Goal: Task Accomplishment & Management: Use online tool/utility

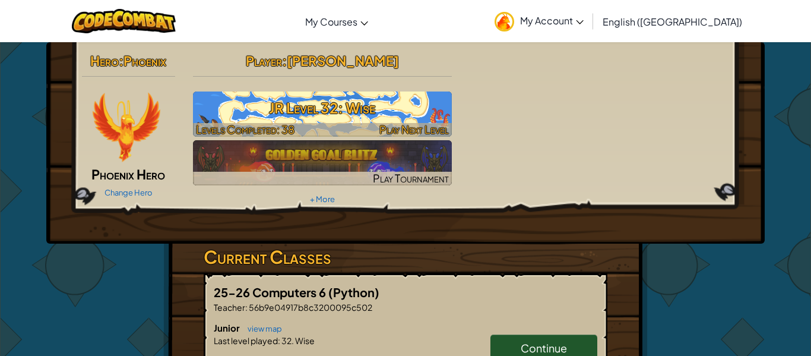
click at [364, 113] on h3 "JR Level 32: Wise" at bounding box center [322, 107] width 259 height 27
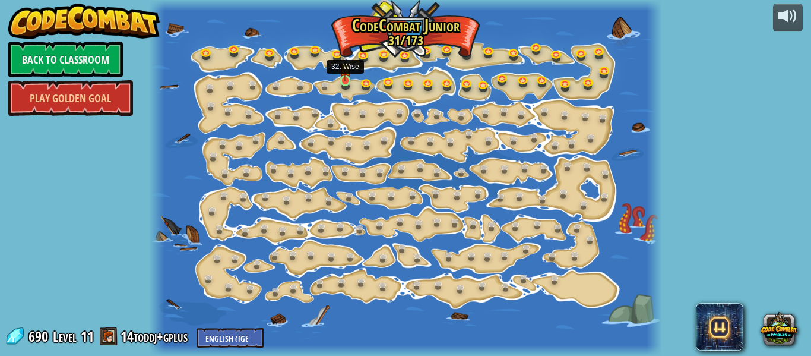
click at [342, 78] on img at bounding box center [344, 68] width 11 height 26
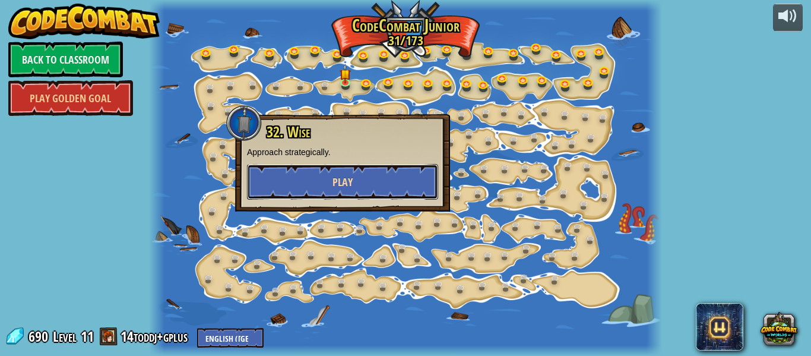
click at [385, 193] on button "Play" at bounding box center [342, 182] width 191 height 36
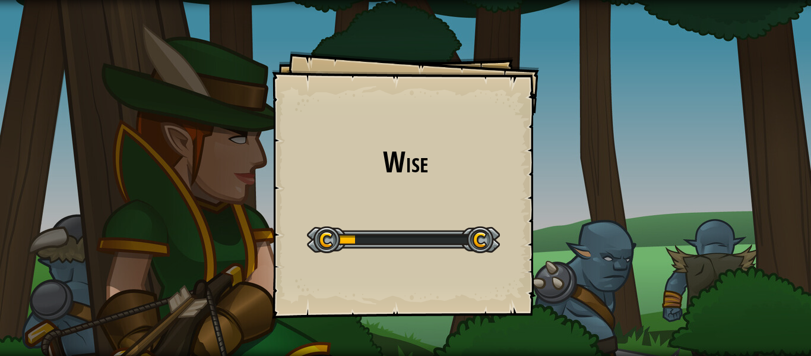
click at [385, 193] on div "Wise Goals Start Level Error loading from server. Try refreshing the page. You'…" at bounding box center [405, 184] width 267 height 267
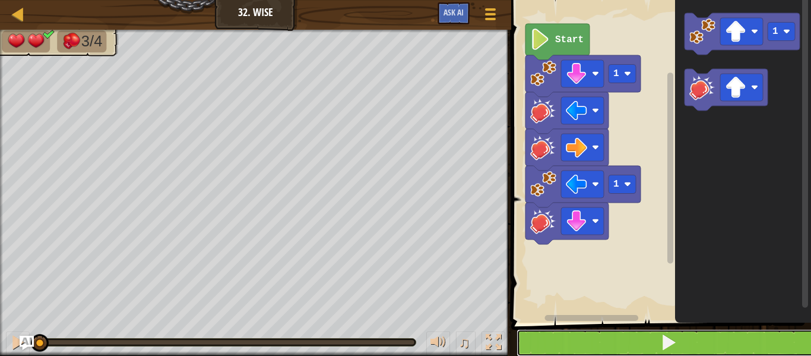
click at [583, 342] on button at bounding box center [667, 342] width 303 height 27
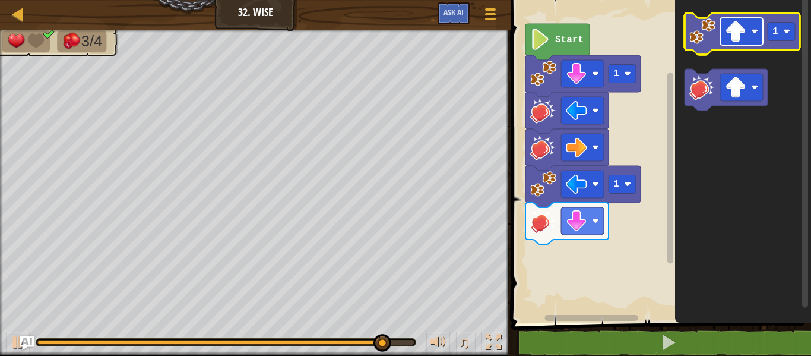
click at [744, 28] on image "Blockly Workspace" at bounding box center [735, 31] width 21 height 21
click at [700, 36] on image "Blockly Workspace" at bounding box center [702, 31] width 26 height 26
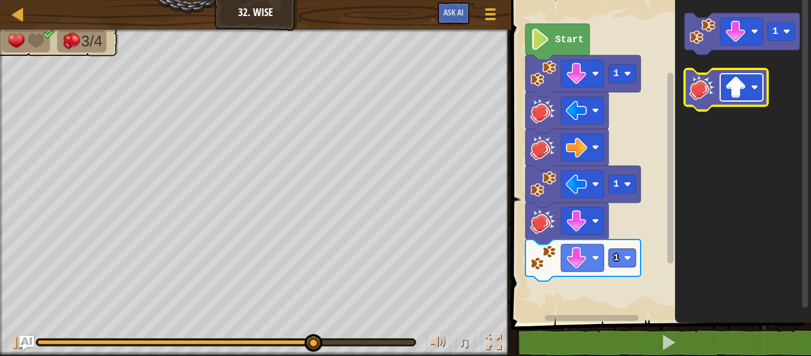
click at [747, 100] on rect "Blockly Workspace" at bounding box center [741, 87] width 43 height 27
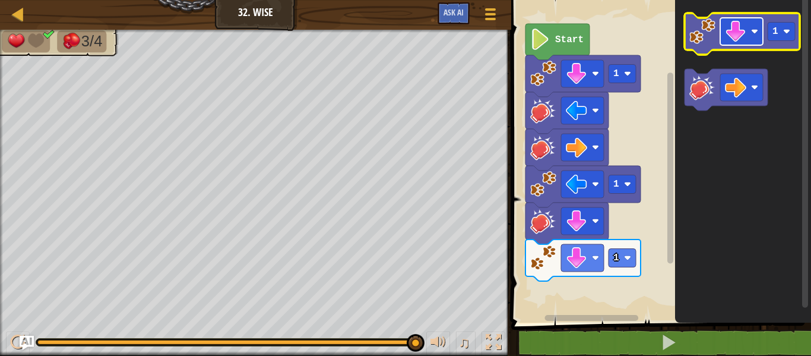
click at [747, 30] on rect "Blockly Workspace" at bounding box center [741, 31] width 43 height 27
click at [776, 28] on text "1" at bounding box center [775, 31] width 6 height 11
click at [706, 46] on icon "Blockly Workspace" at bounding box center [741, 34] width 115 height 42
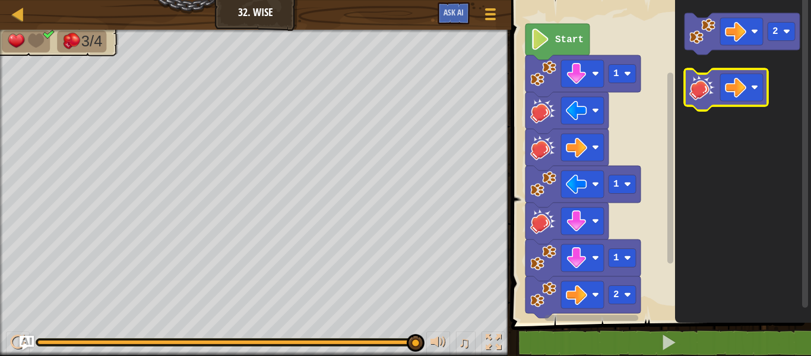
click at [702, 98] on image "Blockly Workspace" at bounding box center [702, 87] width 26 height 26
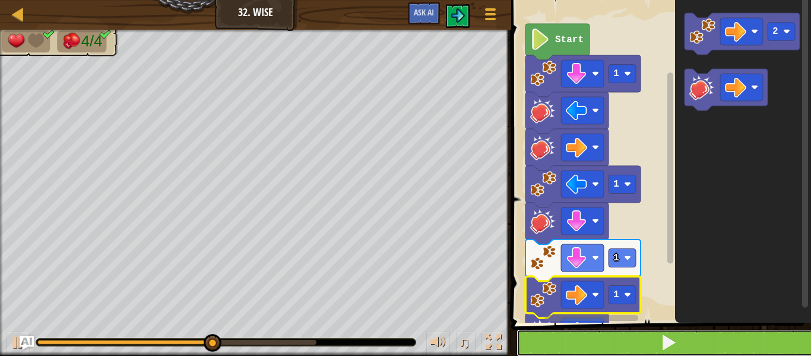
click at [667, 348] on span at bounding box center [668, 342] width 17 height 17
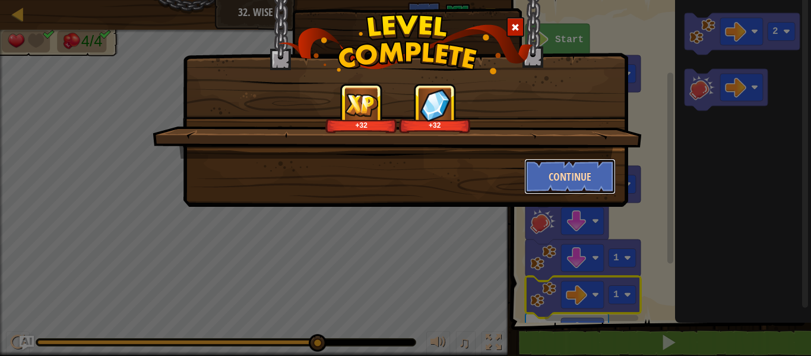
click at [551, 174] on button "Continue" at bounding box center [570, 176] width 92 height 36
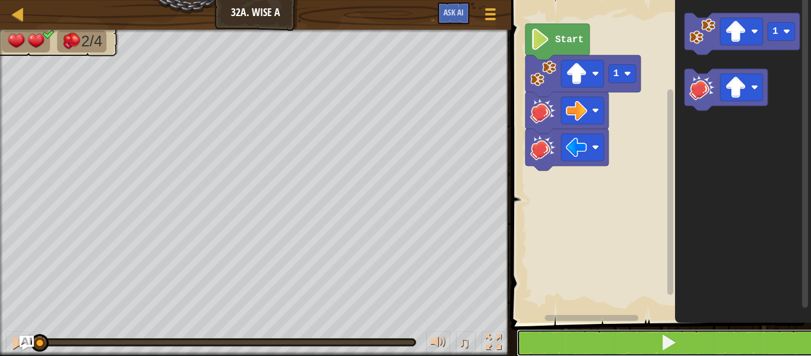
click at [655, 337] on button at bounding box center [667, 342] width 303 height 27
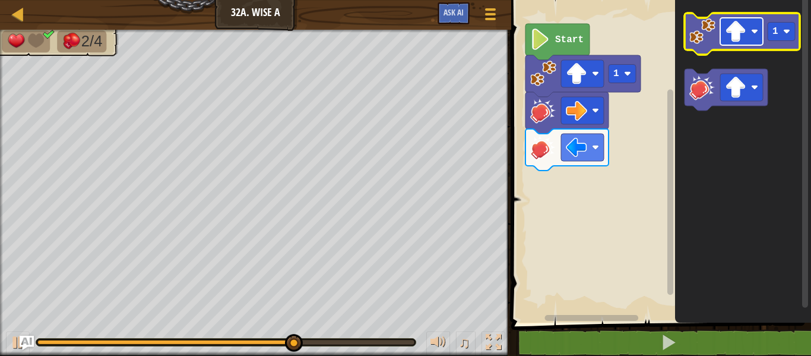
click at [742, 42] on rect "Blockly Workspace" at bounding box center [741, 31] width 43 height 27
click at [763, 33] on icon "Blockly Workspace" at bounding box center [741, 34] width 115 height 42
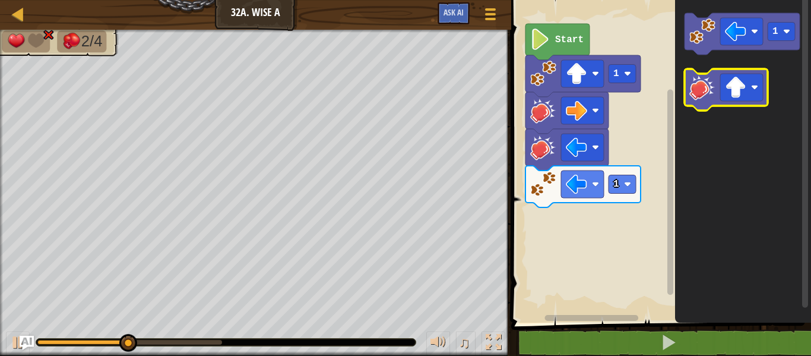
click at [740, 104] on icon "Blockly Workspace" at bounding box center [725, 90] width 83 height 42
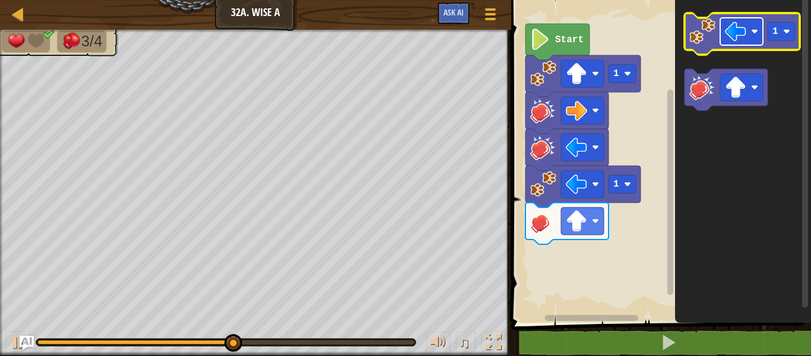
click at [725, 42] on image "Blockly Workspace" at bounding box center [735, 31] width 21 height 21
click at [749, 49] on icon "Blockly Workspace" at bounding box center [741, 34] width 115 height 42
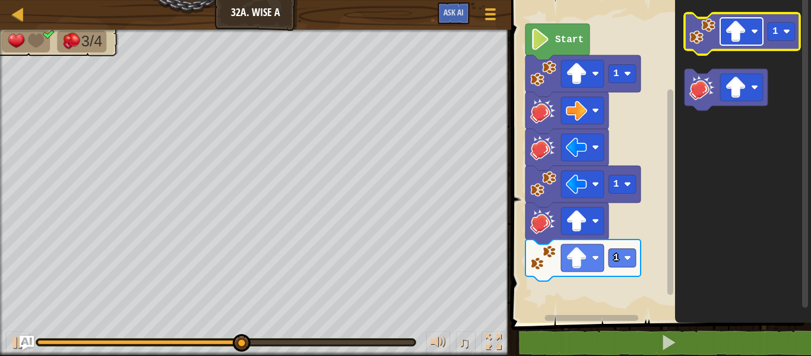
click at [738, 36] on image "Blockly Workspace" at bounding box center [735, 31] width 21 height 21
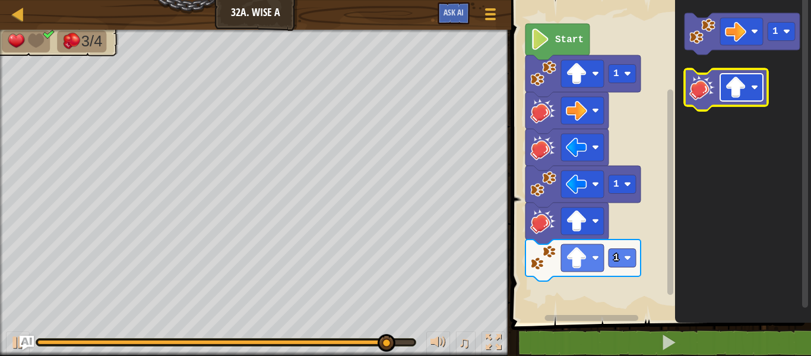
click at [756, 90] on image "Blockly Workspace" at bounding box center [754, 87] width 7 height 7
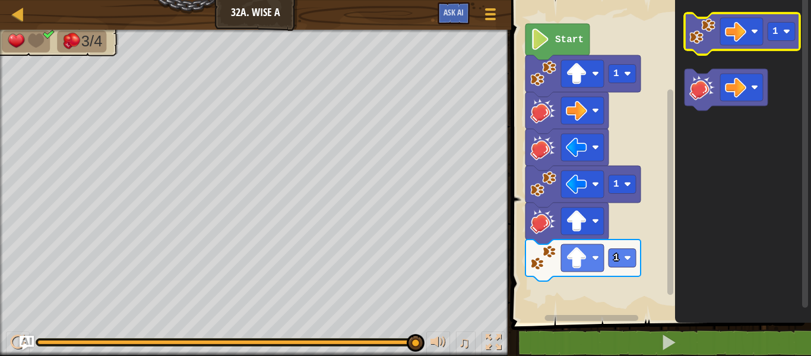
click at [703, 50] on icon "Blockly Workspace" at bounding box center [741, 34] width 115 height 42
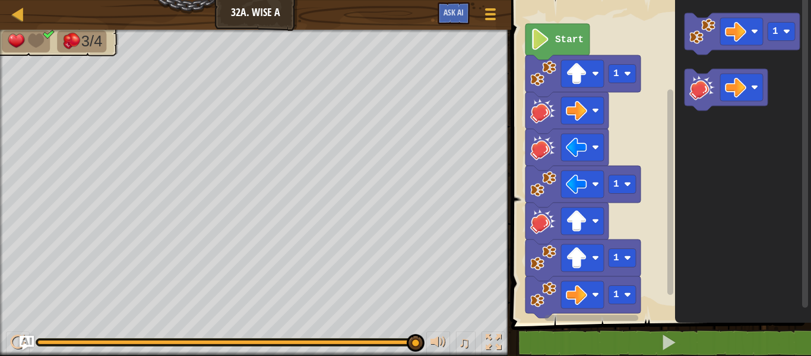
click at [704, 74] on image "Blockly Workspace" at bounding box center [702, 87] width 26 height 26
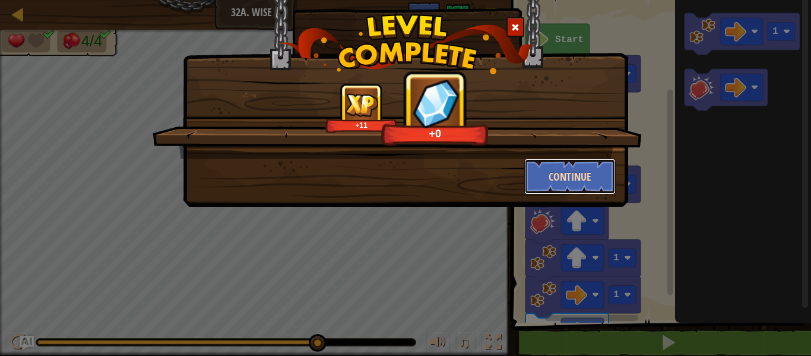
click at [537, 171] on button "Continue" at bounding box center [570, 176] width 92 height 36
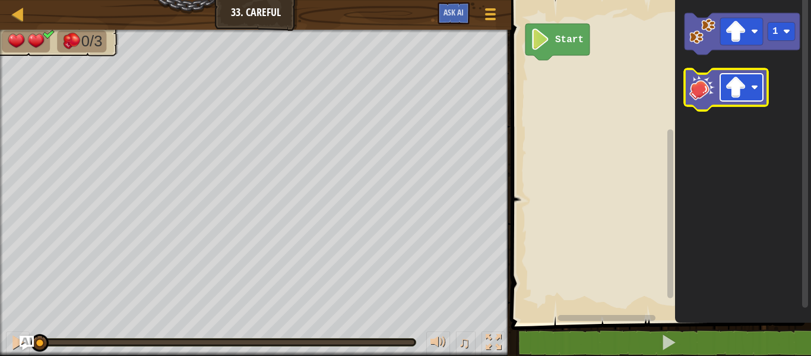
click at [728, 78] on image "Blockly Workspace" at bounding box center [735, 87] width 21 height 21
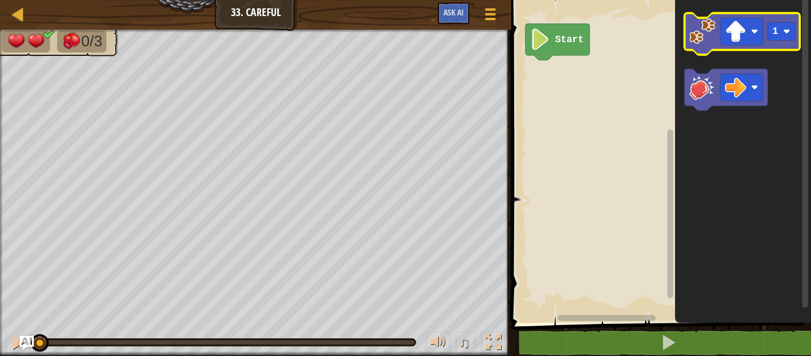
click at [706, 39] on image "Blockly Workspace" at bounding box center [702, 31] width 26 height 26
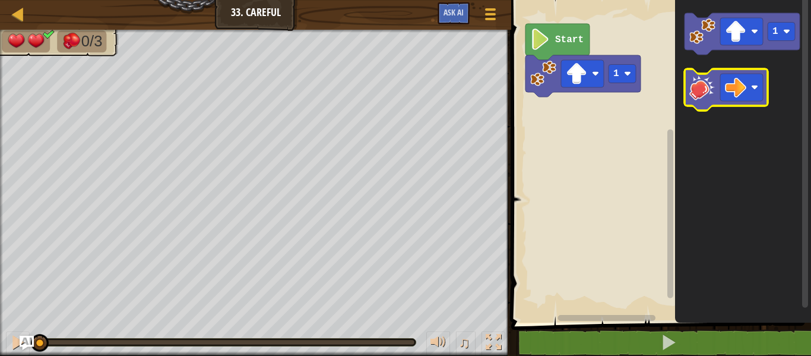
click at [707, 109] on icon "Blockly Workspace" at bounding box center [725, 90] width 83 height 42
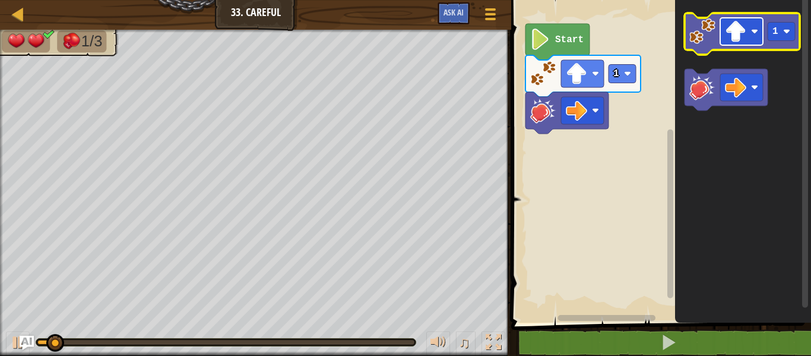
click at [727, 24] on image "Blockly Workspace" at bounding box center [735, 31] width 21 height 21
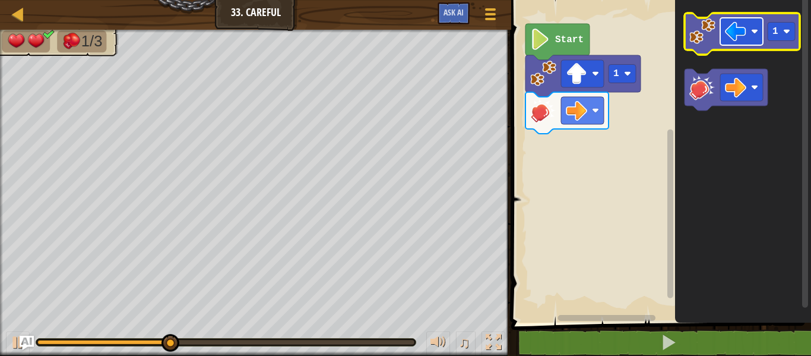
click at [754, 37] on rect "Blockly Workspace" at bounding box center [741, 31] width 43 height 27
click at [780, 30] on rect "Blockly Workspace" at bounding box center [780, 32] width 27 height 18
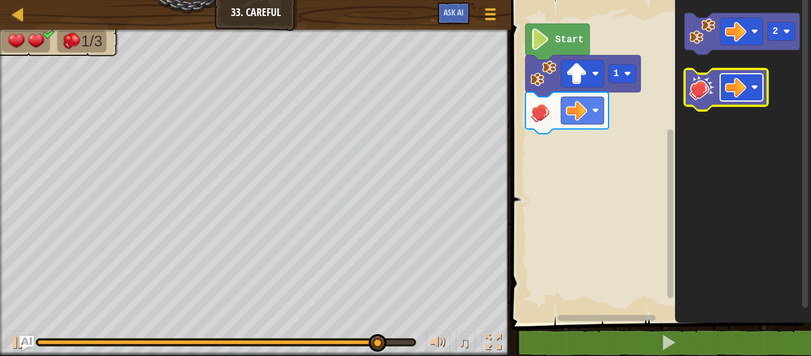
click at [737, 83] on image "Blockly Workspace" at bounding box center [735, 87] width 21 height 21
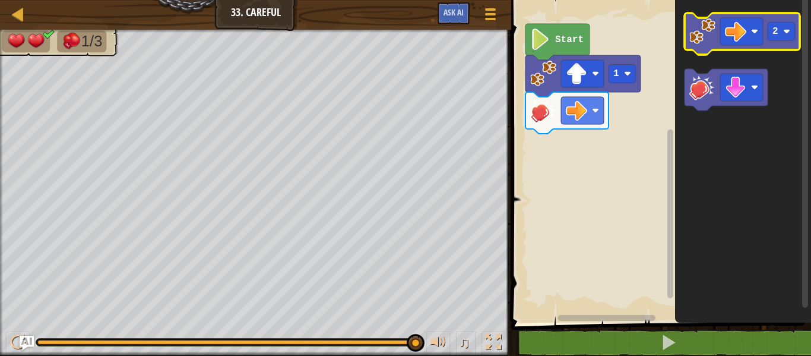
click at [703, 34] on image "Blockly Workspace" at bounding box center [702, 31] width 26 height 26
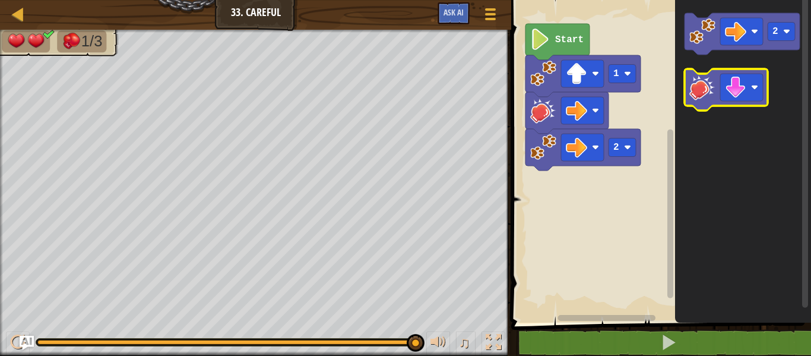
click at [704, 85] on image "Blockly Workspace" at bounding box center [702, 87] width 26 height 26
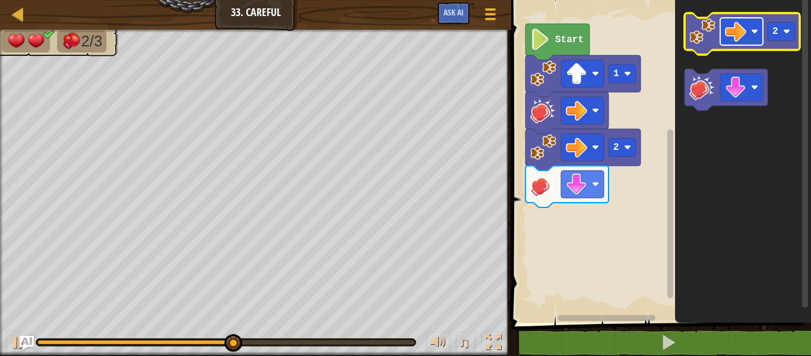
click at [722, 34] on rect "Blockly Workspace" at bounding box center [741, 31] width 43 height 27
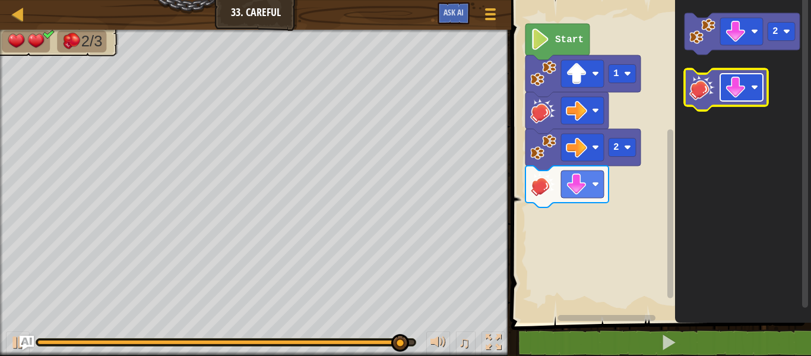
click at [728, 75] on rect "Blockly Workspace" at bounding box center [741, 87] width 43 height 27
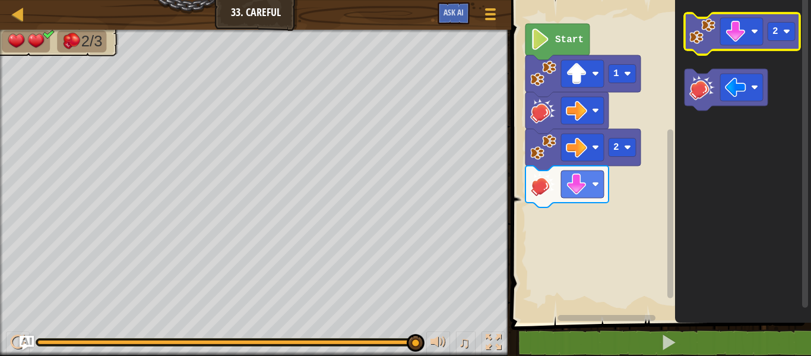
click at [699, 43] on image "Blockly Workspace" at bounding box center [702, 31] width 26 height 26
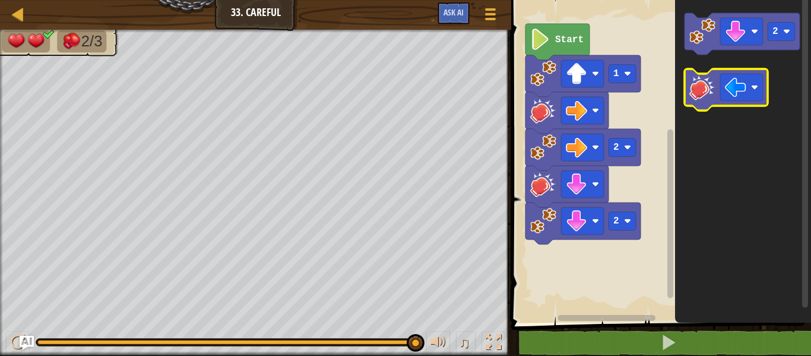
click at [703, 88] on image "Blockly Workspace" at bounding box center [702, 87] width 26 height 26
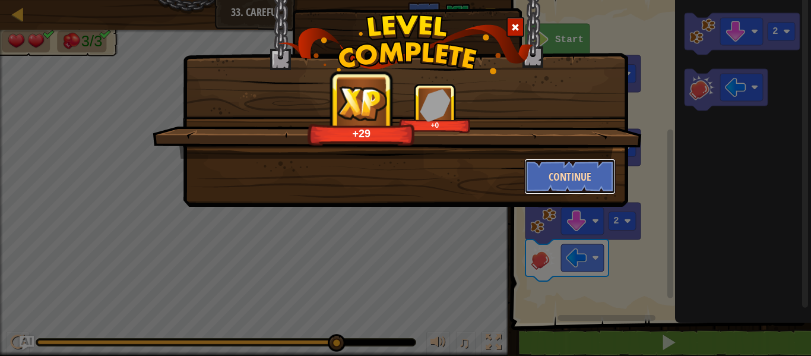
click at [556, 174] on button "Continue" at bounding box center [570, 176] width 92 height 36
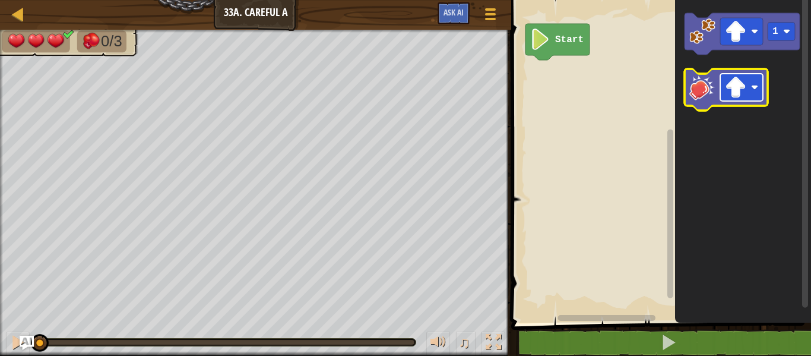
click at [744, 91] on image "Blockly Workspace" at bounding box center [735, 87] width 21 height 21
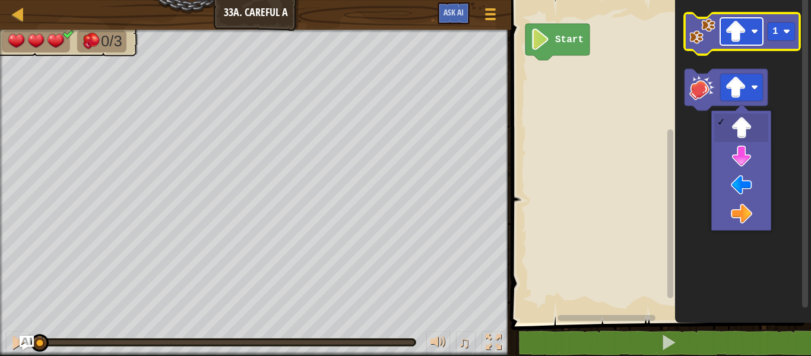
click at [729, 37] on image "Blockly Workspace" at bounding box center [735, 31] width 21 height 21
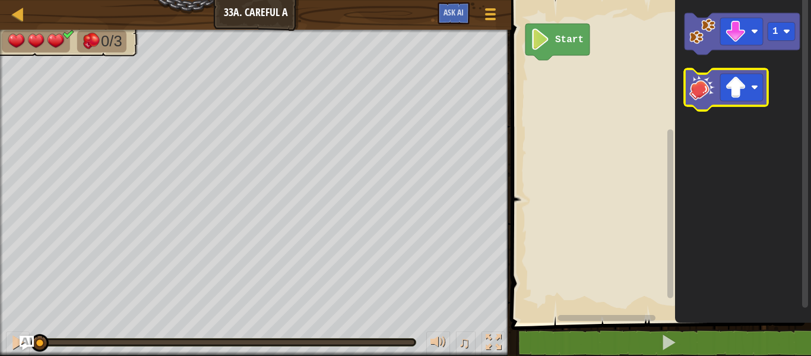
click at [718, 87] on icon "Blockly Workspace" at bounding box center [725, 90] width 83 height 42
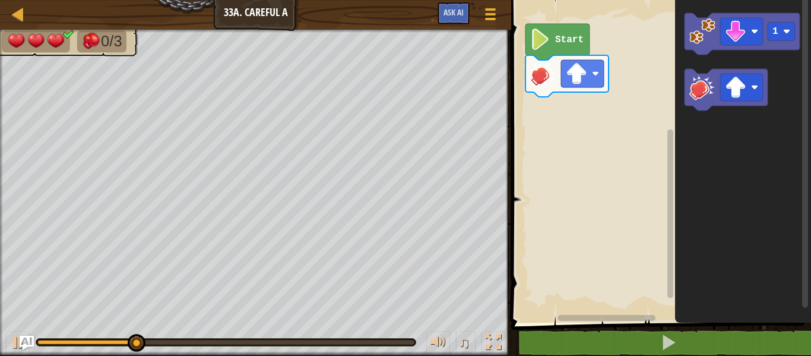
click at [547, 85] on image "Blockly Workspace" at bounding box center [543, 74] width 26 height 26
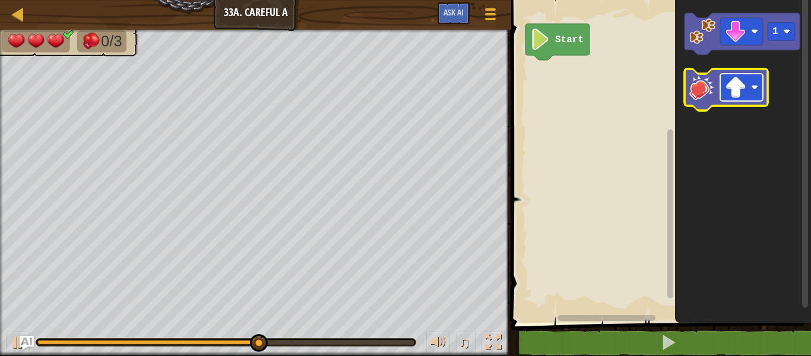
click at [729, 93] on image "Blockly Workspace" at bounding box center [735, 87] width 21 height 21
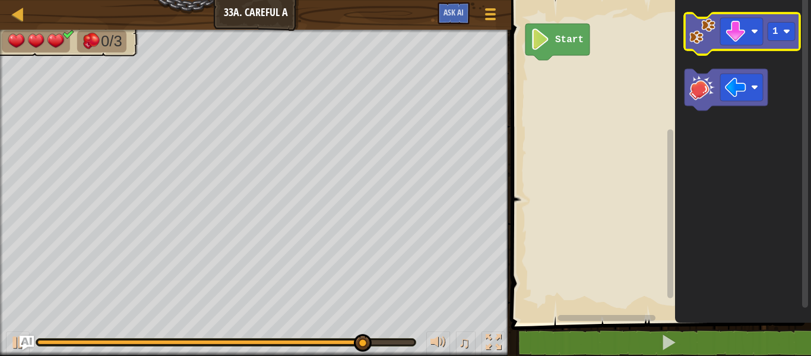
click at [709, 21] on image "Blockly Workspace" at bounding box center [702, 31] width 26 height 26
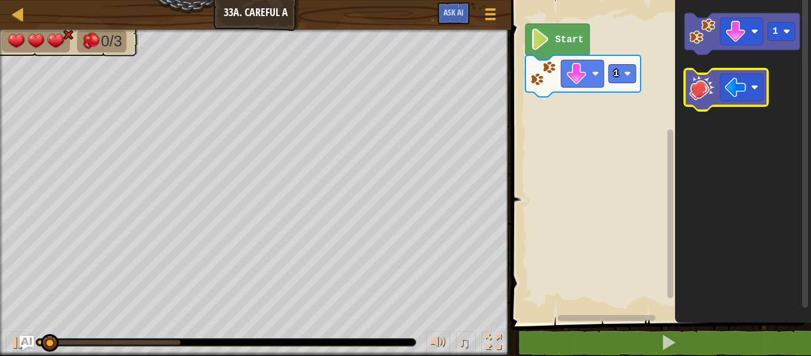
click at [709, 87] on image "Blockly Workspace" at bounding box center [702, 87] width 26 height 26
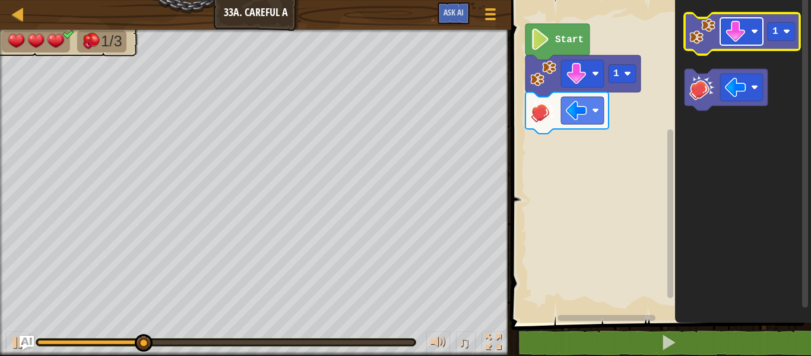
click at [751, 33] on image "Blockly Workspace" at bounding box center [754, 31] width 7 height 7
click at [777, 43] on icon "Blockly Workspace" at bounding box center [741, 34] width 115 height 42
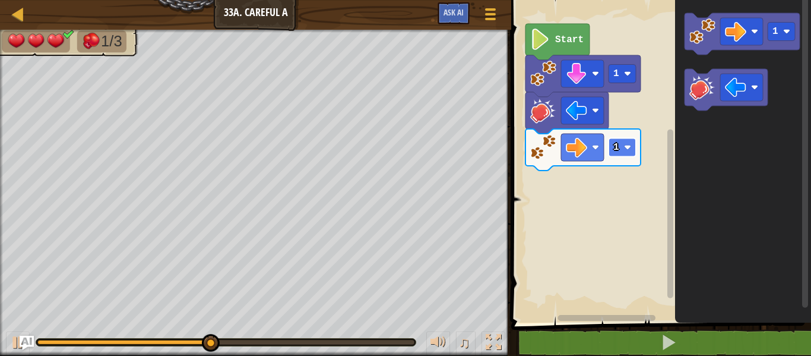
click at [615, 150] on text "1" at bounding box center [616, 147] width 6 height 11
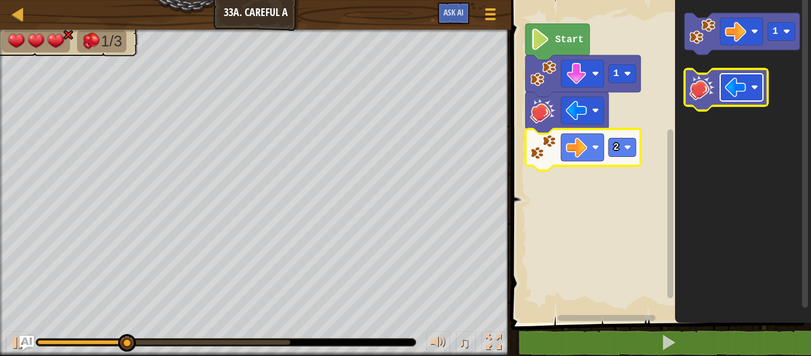
click at [729, 80] on image "Blockly Workspace" at bounding box center [735, 87] width 21 height 21
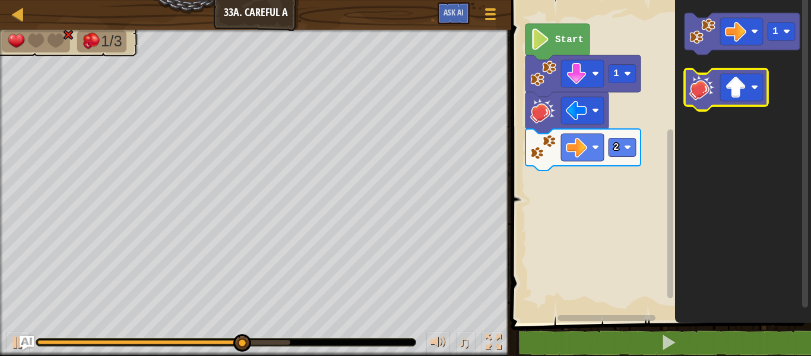
click at [702, 96] on image "Blockly Workspace" at bounding box center [702, 87] width 26 height 26
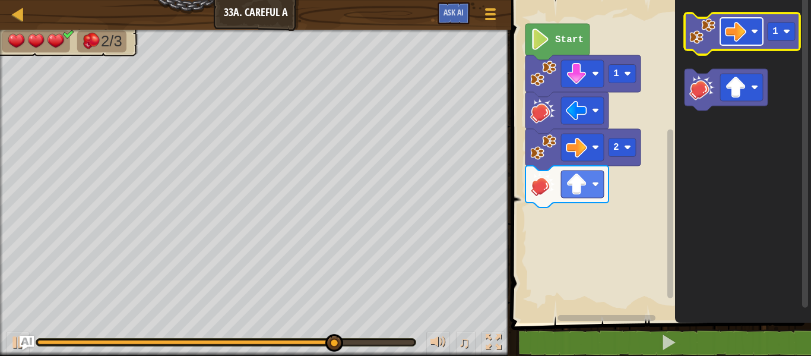
click at [738, 42] on rect "Blockly Workspace" at bounding box center [741, 31] width 43 height 27
click at [781, 38] on rect "Blockly Workspace" at bounding box center [780, 32] width 27 height 18
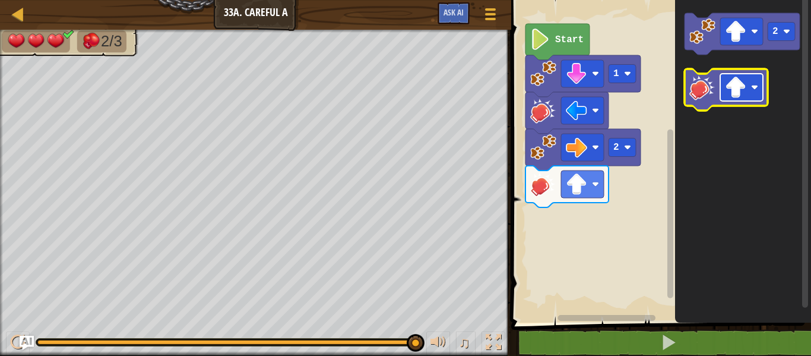
click at [734, 85] on image "Blockly Workspace" at bounding box center [735, 87] width 21 height 21
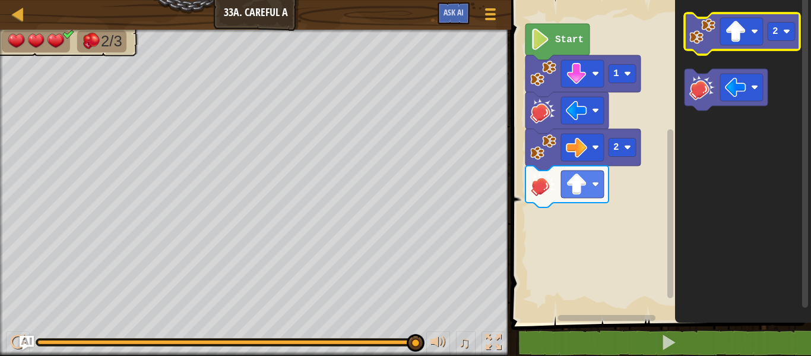
click at [693, 40] on image "Blockly Workspace" at bounding box center [702, 31] width 26 height 26
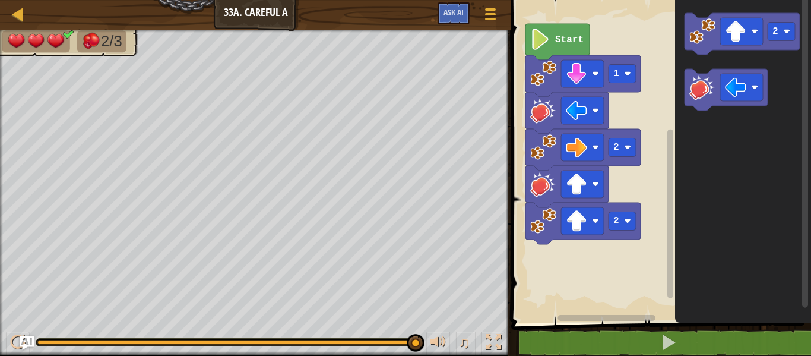
click at [704, 79] on image "Blockly Workspace" at bounding box center [702, 87] width 26 height 26
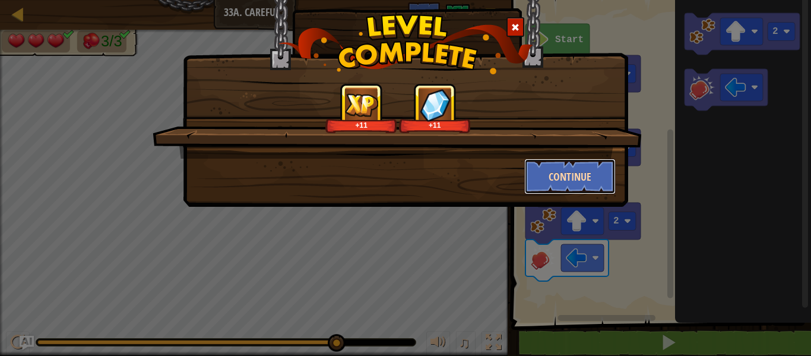
click at [592, 186] on button "Continue" at bounding box center [570, 176] width 92 height 36
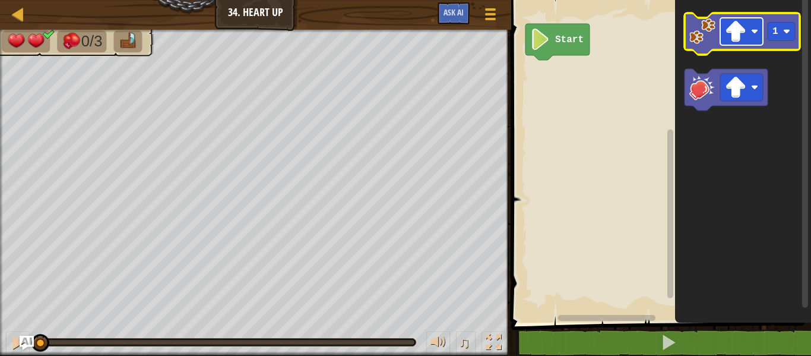
click at [727, 28] on image "Blockly Workspace" at bounding box center [735, 31] width 21 height 21
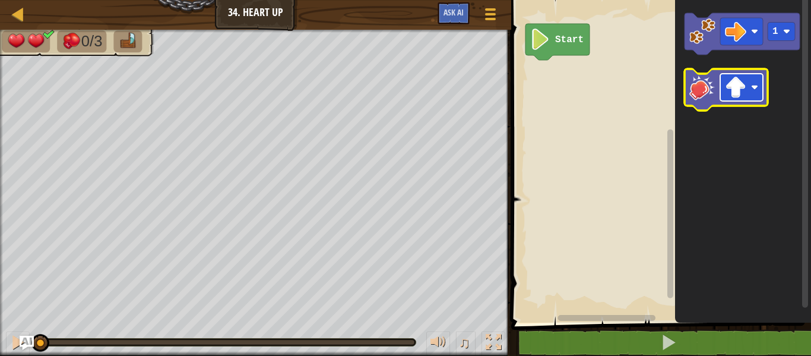
click at [741, 94] on image "Blockly Workspace" at bounding box center [735, 87] width 21 height 21
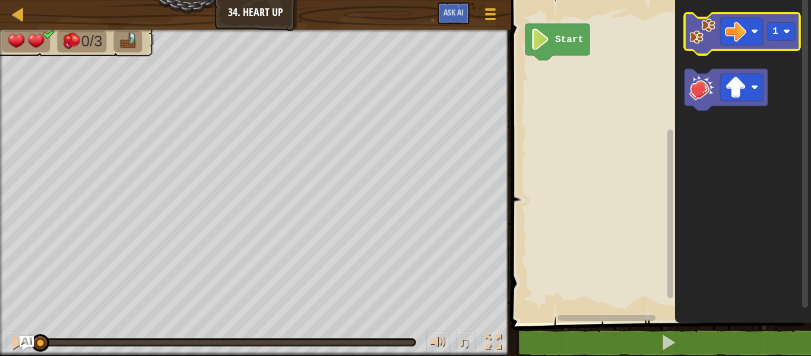
click at [697, 40] on image "Blockly Workspace" at bounding box center [702, 31] width 26 height 26
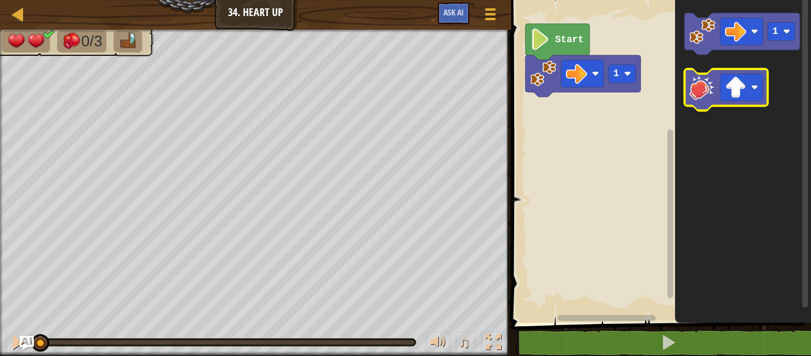
click at [697, 99] on image "Blockly Workspace" at bounding box center [702, 87] width 26 height 26
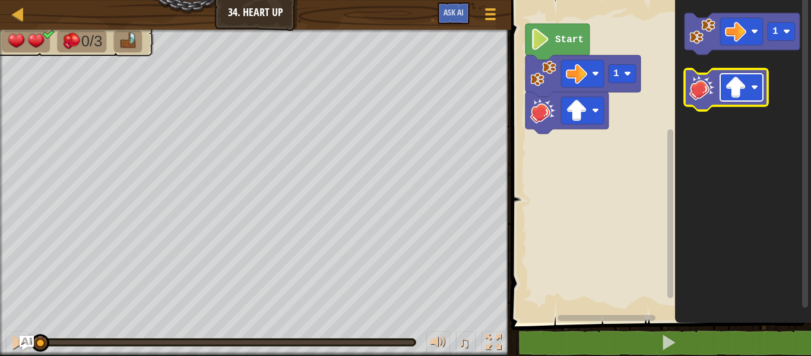
click at [731, 84] on image "Blockly Workspace" at bounding box center [735, 87] width 21 height 21
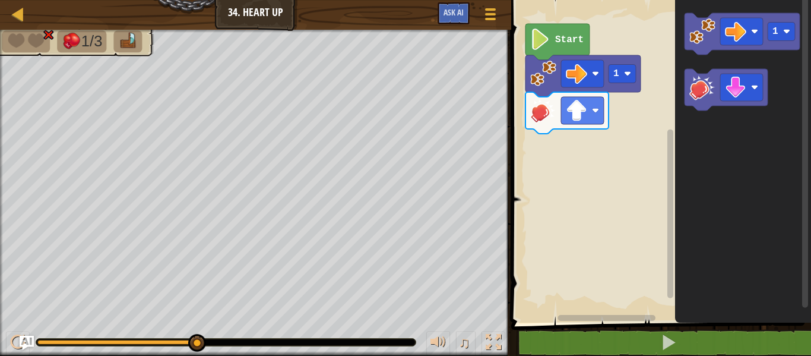
click at [740, 159] on icon "Blockly Workspace" at bounding box center [743, 158] width 136 height 328
click at [707, 82] on image "Blockly Workspace" at bounding box center [702, 87] width 26 height 26
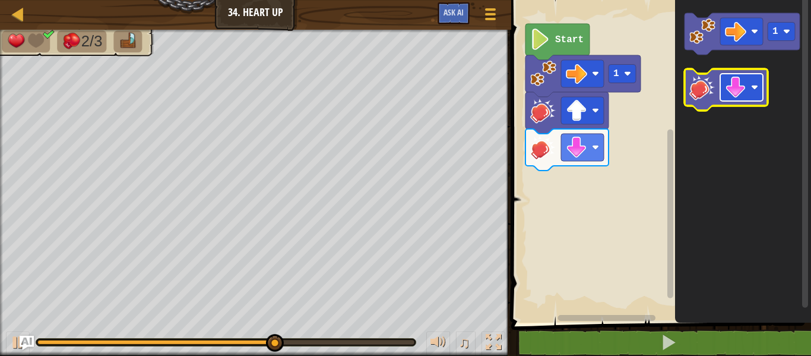
click at [741, 95] on image "Blockly Workspace" at bounding box center [735, 87] width 21 height 21
click at [702, 93] on image "Blockly Workspace" at bounding box center [702, 87] width 26 height 26
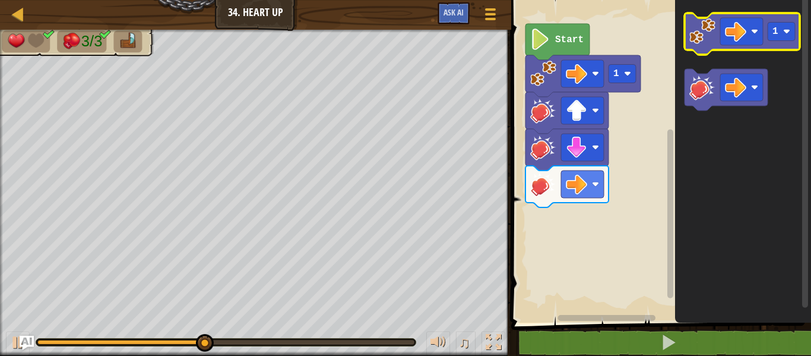
click at [771, 45] on icon "Blockly Workspace" at bounding box center [741, 34] width 115 height 42
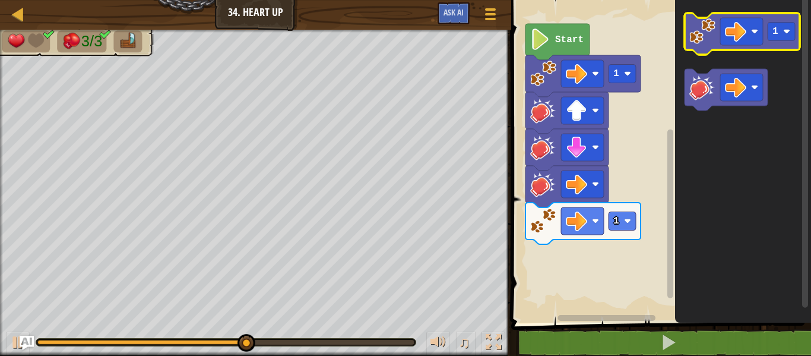
click at [771, 45] on icon "Blockly Workspace" at bounding box center [741, 34] width 115 height 42
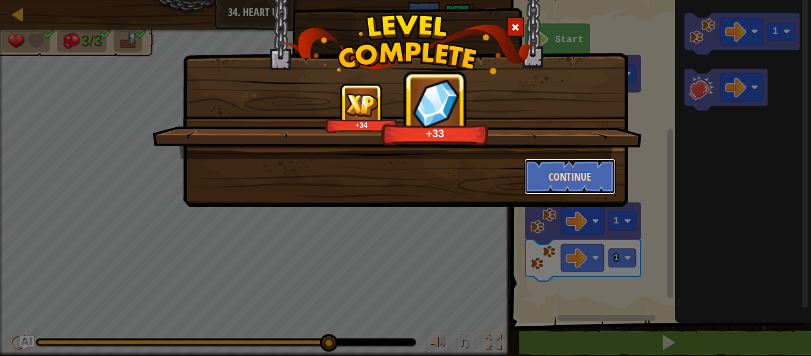
click at [575, 188] on button "Continue" at bounding box center [570, 176] width 92 height 36
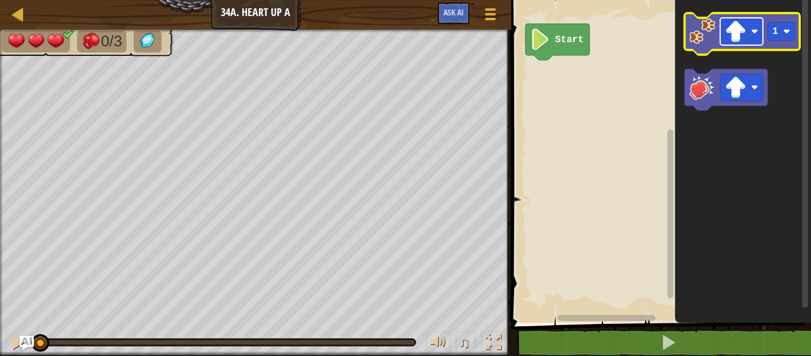
click at [742, 38] on image "Blockly Workspace" at bounding box center [735, 31] width 21 height 21
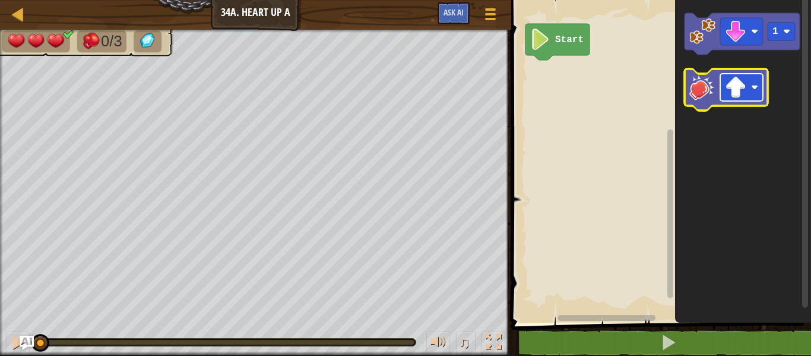
click at [746, 98] on rect "Blockly Workspace" at bounding box center [741, 87] width 43 height 27
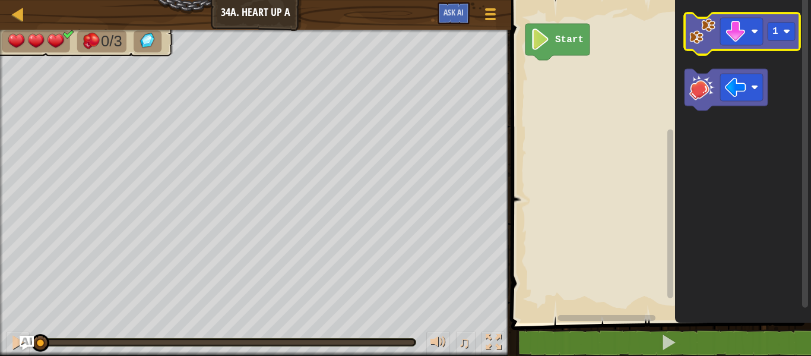
click at [701, 52] on icon "Blockly Workspace" at bounding box center [741, 34] width 115 height 42
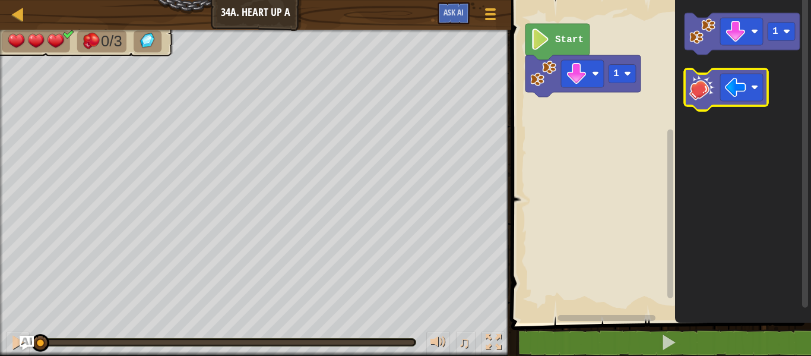
click at [702, 96] on image "Blockly Workspace" at bounding box center [702, 87] width 26 height 26
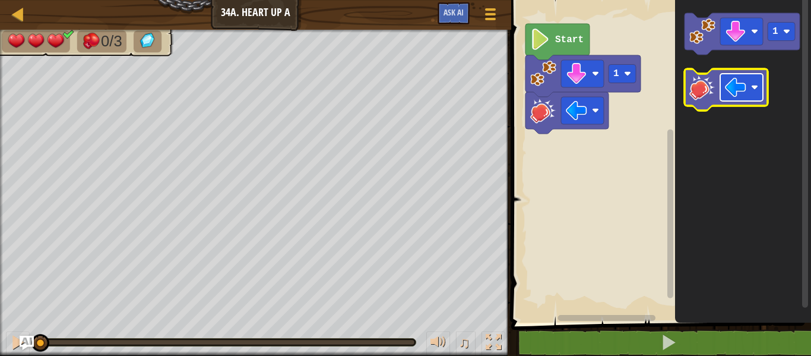
click at [745, 93] on image "Blockly Workspace" at bounding box center [735, 87] width 21 height 21
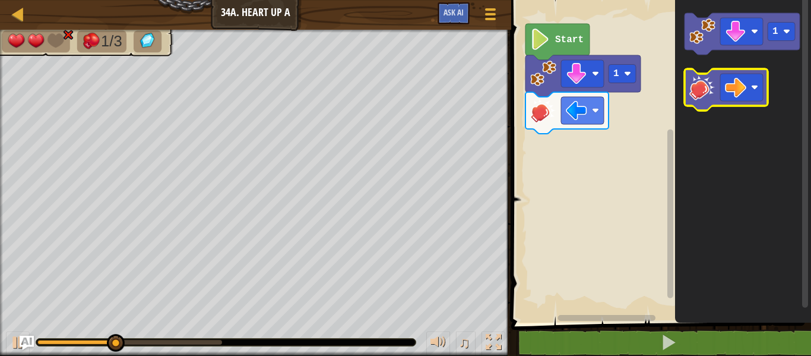
click at [704, 101] on icon "Blockly Workspace" at bounding box center [725, 90] width 83 height 42
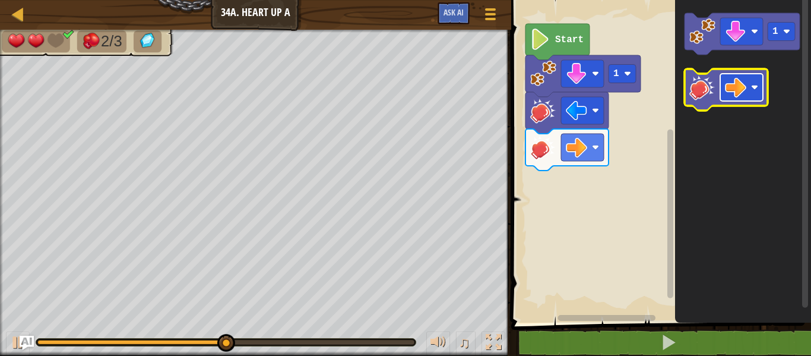
click at [735, 93] on image "Blockly Workspace" at bounding box center [735, 87] width 21 height 21
click at [701, 95] on image "Blockly Workspace" at bounding box center [702, 87] width 26 height 26
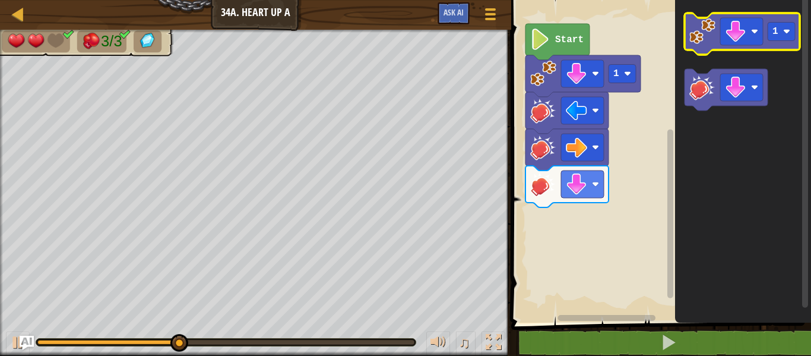
click at [697, 33] on image "Blockly Workspace" at bounding box center [702, 31] width 26 height 26
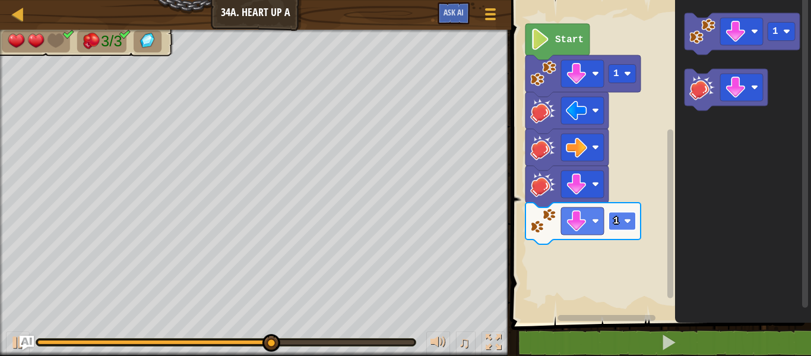
click at [624, 225] on rect "Blockly Workspace" at bounding box center [621, 221] width 27 height 18
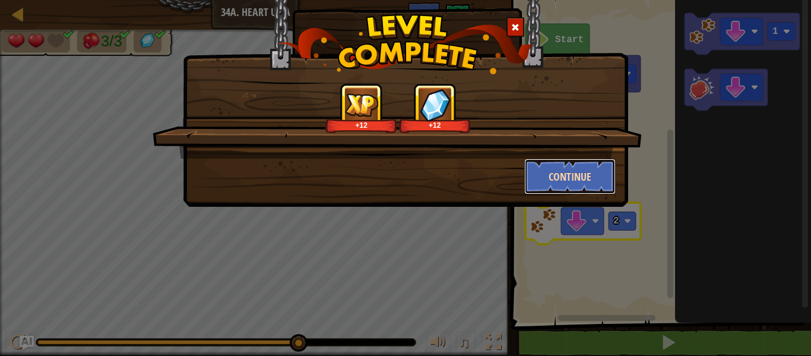
click at [588, 189] on button "Continue" at bounding box center [570, 176] width 92 height 36
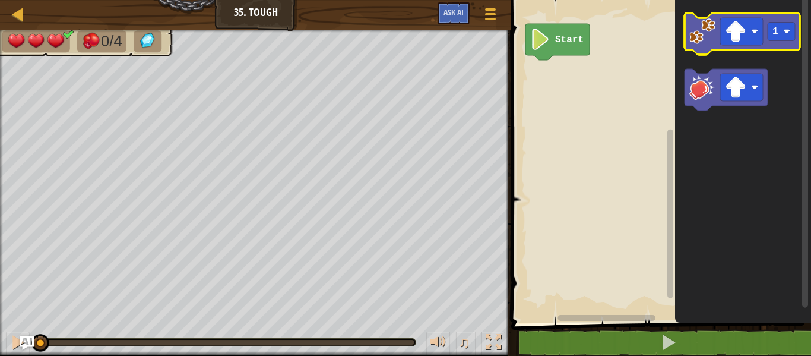
click at [707, 47] on icon "Blockly Workspace" at bounding box center [741, 34] width 115 height 42
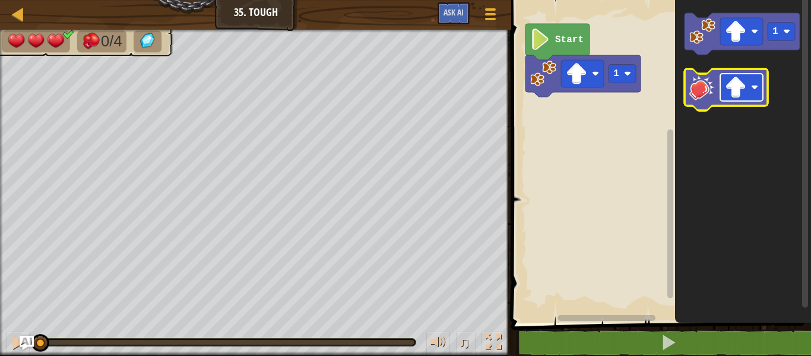
click at [731, 88] on image "Blockly Workspace" at bounding box center [735, 87] width 21 height 21
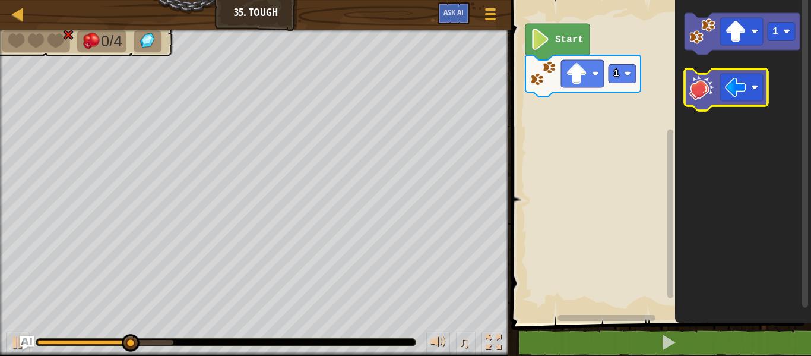
click at [683, 90] on icon "Blockly Workspace" at bounding box center [743, 158] width 136 height 328
click at [709, 88] on image "Blockly Workspace" at bounding box center [702, 87] width 26 height 26
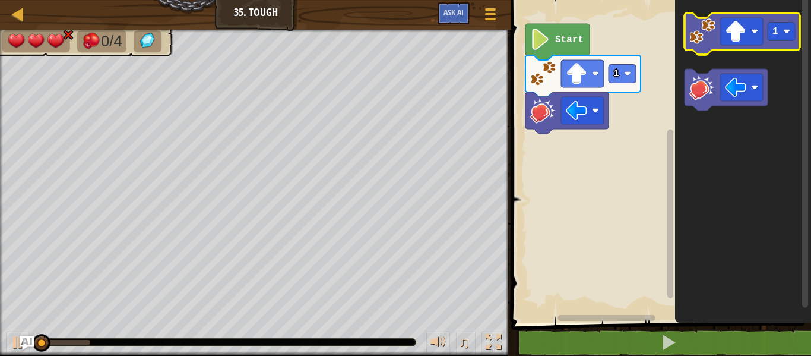
click at [695, 39] on image "Blockly Workspace" at bounding box center [702, 31] width 26 height 26
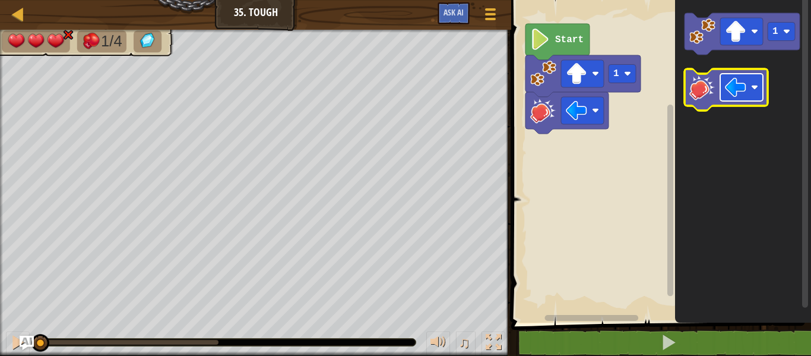
click at [733, 88] on image "Blockly Workspace" at bounding box center [735, 87] width 21 height 21
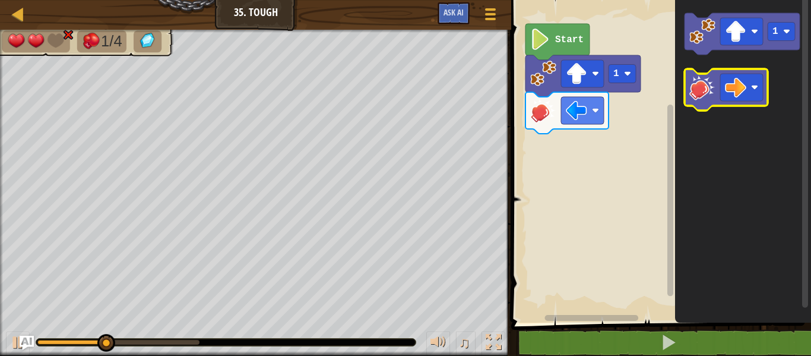
click at [703, 94] on image "Blockly Workspace" at bounding box center [702, 87] width 26 height 26
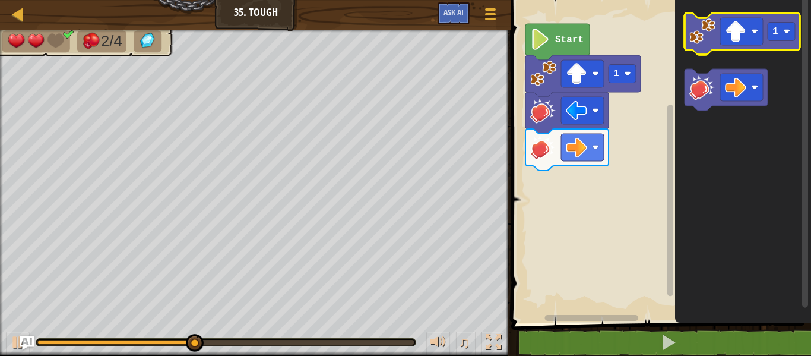
click at [704, 42] on image "Blockly Workspace" at bounding box center [702, 31] width 26 height 26
click at [728, 37] on image "Blockly Workspace" at bounding box center [735, 31] width 21 height 21
click at [696, 30] on image "Blockly Workspace" at bounding box center [702, 31] width 26 height 26
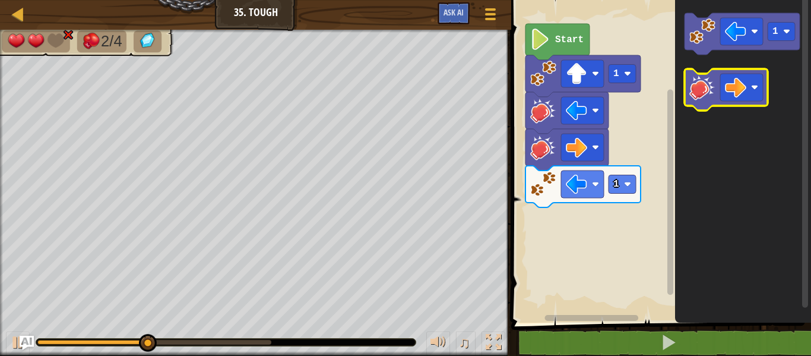
click at [703, 90] on image "Blockly Workspace" at bounding box center [702, 87] width 26 height 26
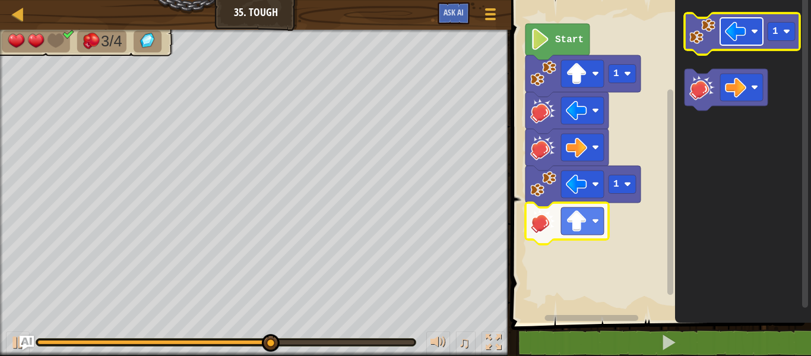
click at [738, 21] on image "Blockly Workspace" at bounding box center [735, 31] width 21 height 21
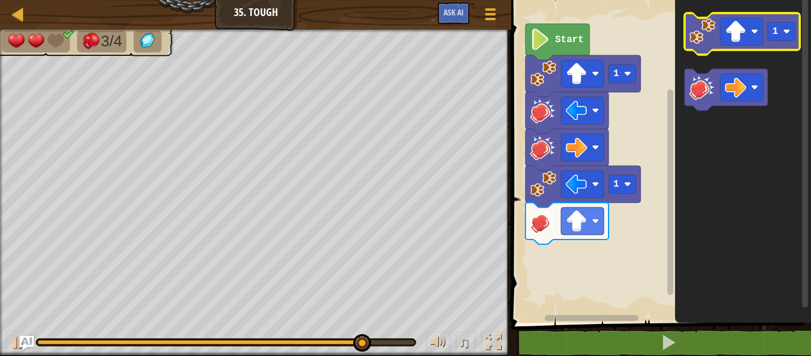
click at [711, 41] on image "Blockly Workspace" at bounding box center [702, 31] width 26 height 26
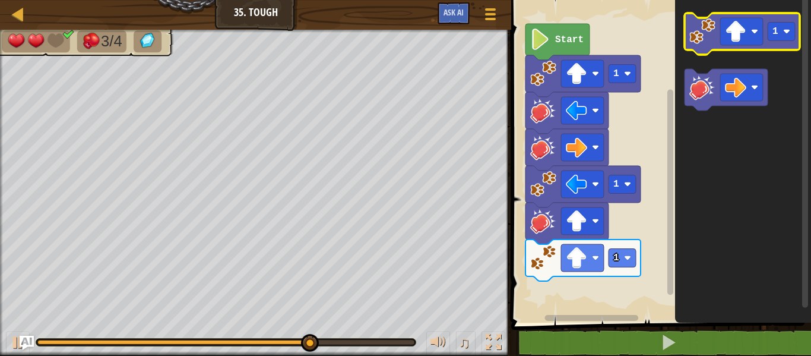
click at [727, 45] on icon "Blockly Workspace" at bounding box center [741, 34] width 115 height 42
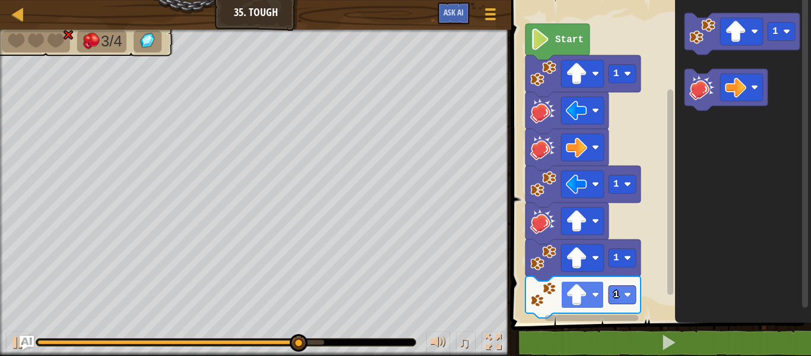
click at [581, 293] on image "Blockly Workspace" at bounding box center [576, 294] width 21 height 21
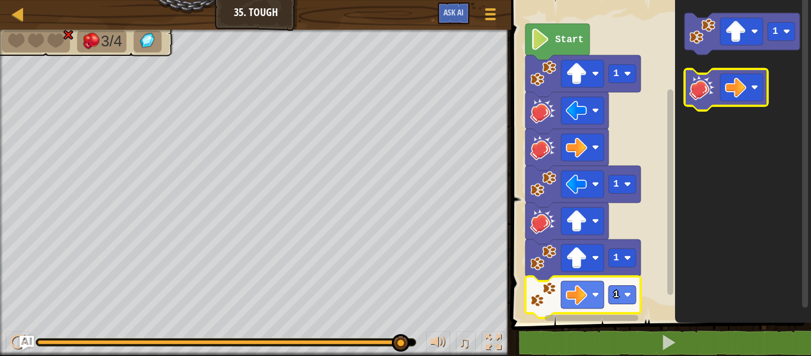
click at [696, 102] on icon "Blockly Workspace" at bounding box center [725, 90] width 83 height 42
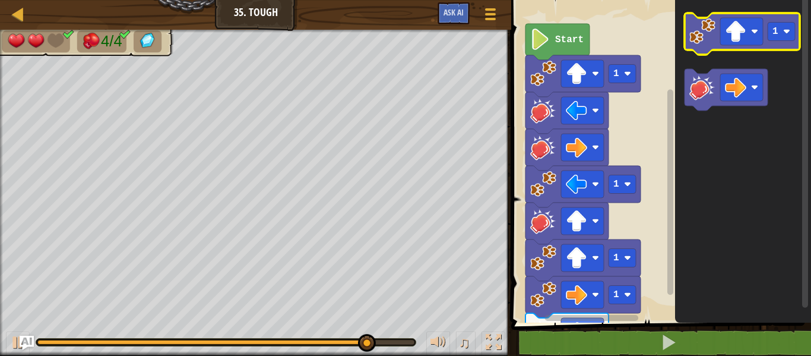
click at [709, 37] on image "Blockly Workspace" at bounding box center [702, 31] width 26 height 26
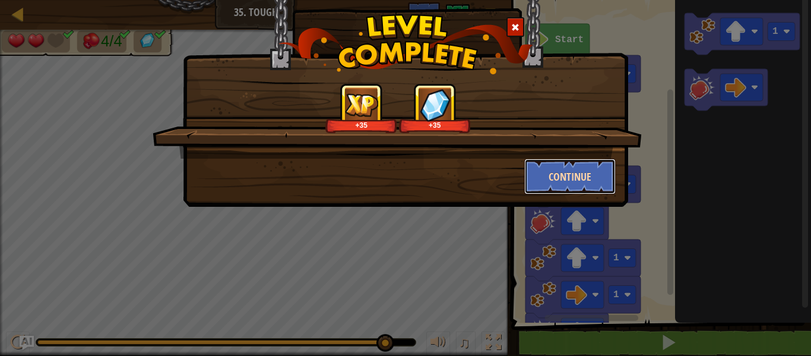
click at [586, 186] on button "Continue" at bounding box center [570, 176] width 92 height 36
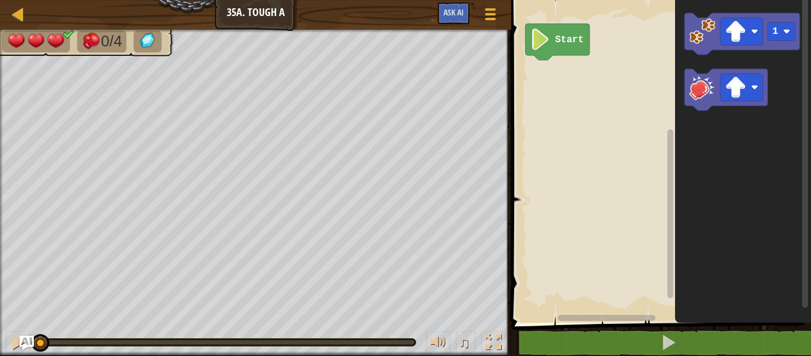
click at [586, 186] on rect "Blockly Workspace" at bounding box center [658, 158] width 303 height 328
click at [15, 14] on div at bounding box center [18, 14] width 15 height 15
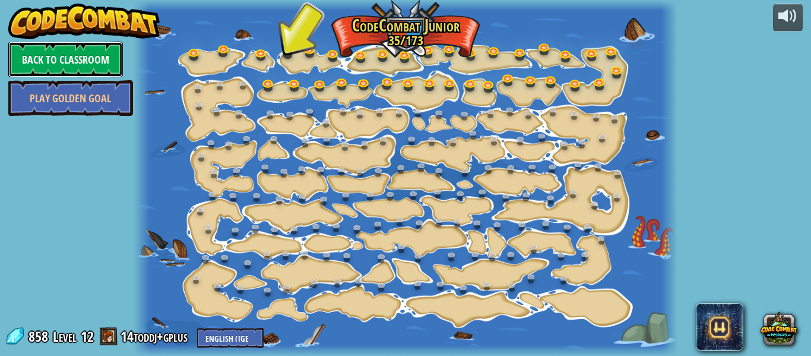
click at [59, 69] on link "Back to Classroom" at bounding box center [65, 60] width 115 height 36
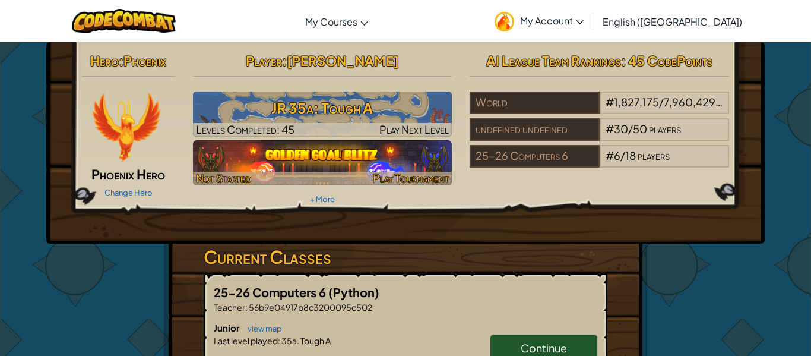
click at [328, 173] on div at bounding box center [322, 179] width 259 height 14
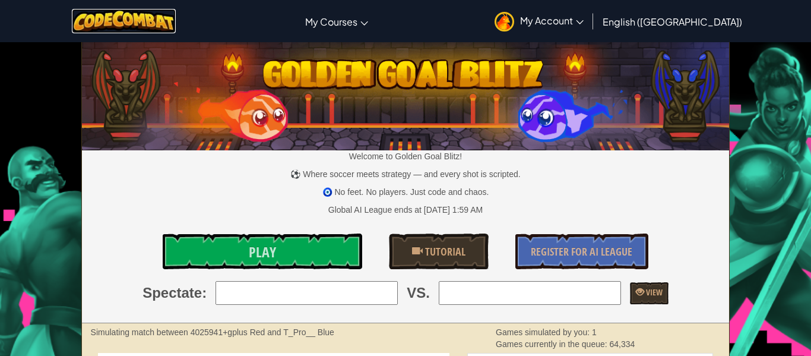
click at [176, 20] on img at bounding box center [124, 21] width 104 height 24
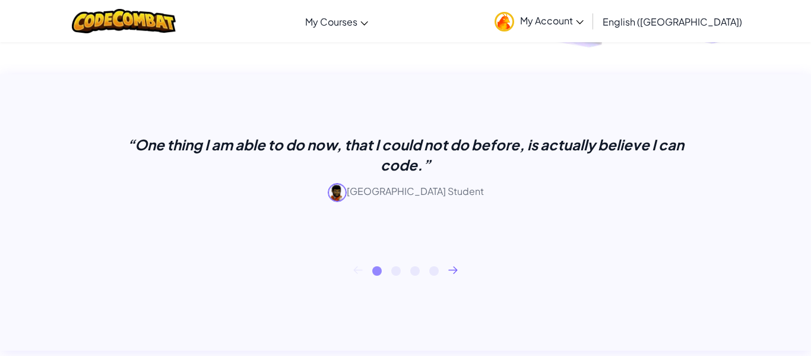
scroll to position [449, 0]
